Goal: Task Accomplishment & Management: Complete application form

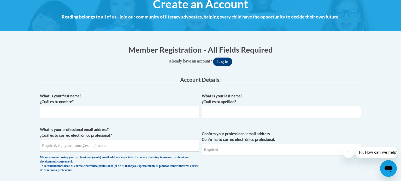
scroll to position [69, 0]
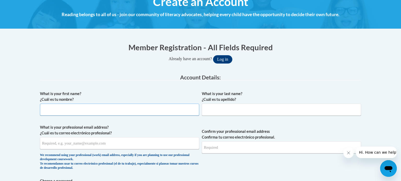
click at [187, 111] on input "What is your first name? ¿Cuál es tu nombre?" at bounding box center [119, 110] width 159 height 12
click at [47, 108] on input "SArahEllen" at bounding box center [119, 110] width 159 height 12
type input "SarahEllen"
click at [241, 113] on input "What is your last name? ¿Cuál es tu apellido?" at bounding box center [281, 110] width 159 height 12
type input "Sankey"
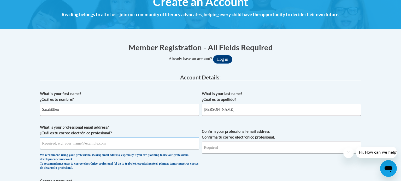
click at [167, 144] on input "What is your professional email address? ¿Cuál es tu correo electrónico profesi…" at bounding box center [119, 143] width 159 height 12
type input "[EMAIL_ADDRESS][DOMAIN_NAME]"
click at [232, 148] on input "Confirm your professional email address Confirma tu correo electrónico profesio…" at bounding box center [281, 148] width 159 height 12
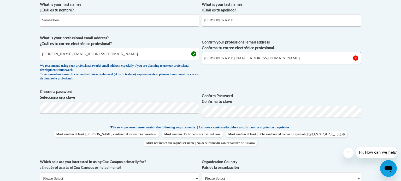
scroll to position [172, 0]
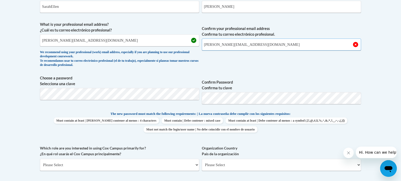
type input "sankey@hhasd.org"
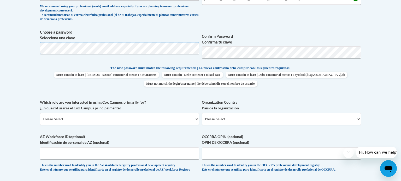
scroll to position [223, 0]
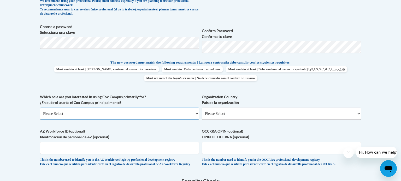
click at [87, 112] on select "Please Select College/University | Colegio/Universidad Community/Nonprofit Part…" at bounding box center [119, 114] width 159 height 12
select select "fbf2d438-af2f-41f8-98f1-81c410e29de3"
click at [40, 108] on select "Please Select College/University | Colegio/Universidad Community/Nonprofit Part…" at bounding box center [119, 114] width 159 height 12
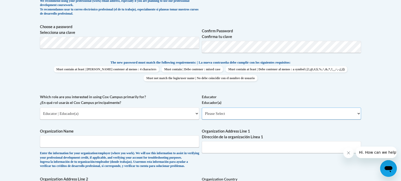
click at [250, 114] on select "Please Select Early Learning/Daycare Teacher/Family Home Care Provider | Maestr…" at bounding box center [281, 114] width 159 height 12
select select "8e40623d-54d0-45cd-9f92-5df65cd3f8cf"
click at [202, 108] on select "Please Select Early Learning/Daycare Teacher/Family Home Care Provider | Maestr…" at bounding box center [281, 114] width 159 height 12
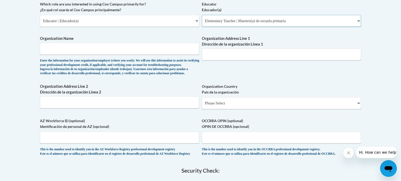
scroll to position [317, 0]
click at [162, 49] on input "Organization Name" at bounding box center [119, 49] width 159 height 12
type input "R"
click at [81, 51] on input "Holy Hill Area Schoolm District" at bounding box center [119, 49] width 159 height 12
click at [98, 47] on input "Holy Hill Area School District" at bounding box center [119, 49] width 159 height 12
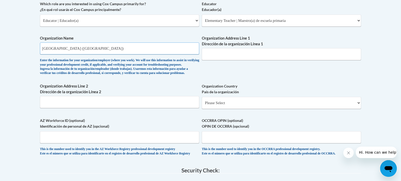
type input "Holy Hill Area School District (Richfield Middle School)"
click at [221, 55] on input "Organization Address Line 1 Dirección de la organización Línea 1" at bounding box center [281, 54] width 159 height 12
paste input "Address: 3117 WI-167, Richfield, WI 53076"
click at [220, 55] on input "Address: 3117 WI-167, Richfield, WI 53076" at bounding box center [281, 54] width 159 height 12
type input "3117 WI-167, Richfield, WI 53076"
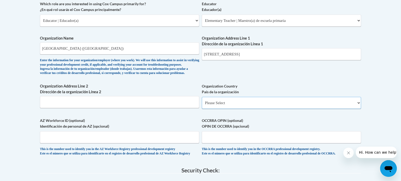
click at [292, 109] on select "Please Select United States | Estados Unidos Outside of the United States | Fue…" at bounding box center [281, 103] width 159 height 12
select select "ad49bcad-a171-4b2e-b99c-48b446064914"
click at [202, 105] on select "Please Select United States | Estados Unidos Outside of the United States | Fue…" at bounding box center [281, 103] width 159 height 12
select select
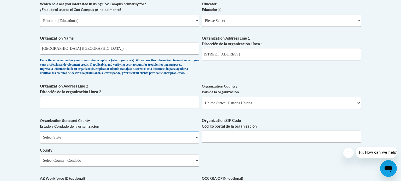
click at [100, 143] on select "Select State Alabama Alaska Arizona Arkansas California Colorado Connecticut De…" at bounding box center [119, 137] width 159 height 12
select select "Wisconsin"
click at [40, 140] on select "Select State Alabama Alaska Arizona Arkansas California Colorado Connecticut De…" at bounding box center [119, 137] width 159 height 12
click at [241, 143] on input "Organization ZIP Code Código postal de la organización" at bounding box center [281, 137] width 159 height 12
type input "53076"
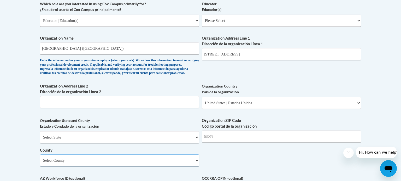
click at [92, 164] on select "Select County Adams Ashland Barron Bayfield Brown Buffalo Burnett Calumet Chipp…" at bounding box center [119, 161] width 159 height 12
click at [134, 167] on select "Select County Adams Ashland Barron Bayfield Brown Buffalo Burnett Calumet Chipp…" at bounding box center [119, 161] width 159 height 12
select select "Washington"
click at [40, 163] on select "Select County Adams Ashland Barron Bayfield Brown Buffalo Burnett Calumet Chipp…" at bounding box center [119, 161] width 159 height 12
click at [278, 56] on input "3117 WI-167, Richfield, WI 53076" at bounding box center [281, 54] width 159 height 12
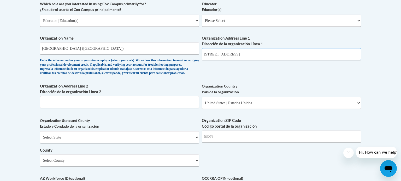
click at [270, 52] on input "3117 WI-167, Richfield, WI 53076" at bounding box center [281, 54] width 159 height 12
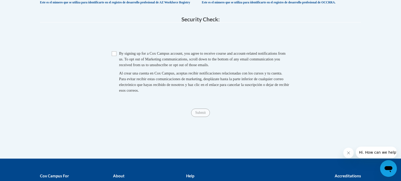
scroll to position [527, 0]
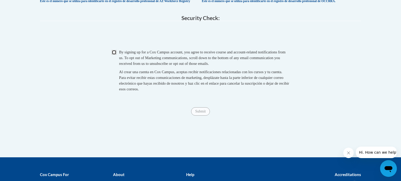
click at [113, 55] on input "Checkbox" at bounding box center [114, 52] width 5 height 5
checkbox input "true"
click at [193, 116] on input "Submit" at bounding box center [200, 111] width 19 height 8
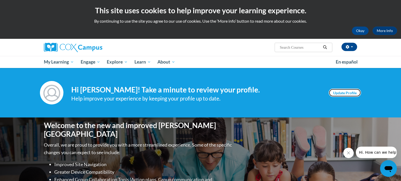
click at [332, 97] on link "Update Profile" at bounding box center [344, 93] width 32 height 8
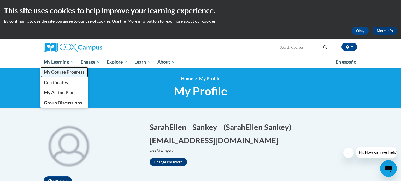
click at [61, 70] on span "My Course Progress" at bounding box center [64, 71] width 41 height 5
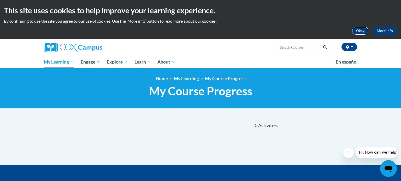
click at [360, 28] on button "Okay" at bounding box center [360, 31] width 17 height 8
